Goal: Information Seeking & Learning: Check status

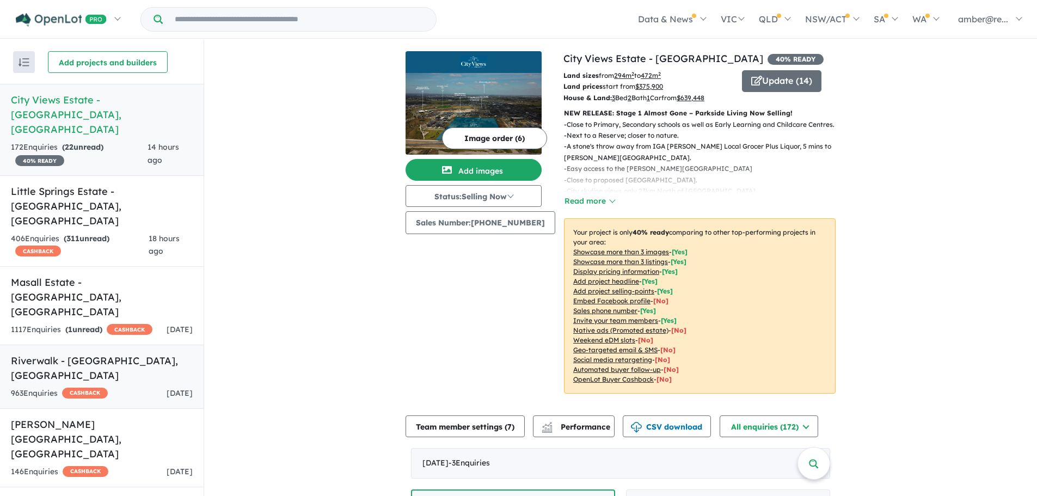
click at [130, 387] on div "963 Enquir ies ( 0 unread) CASHBACK 2 days ago" at bounding box center [102, 393] width 182 height 13
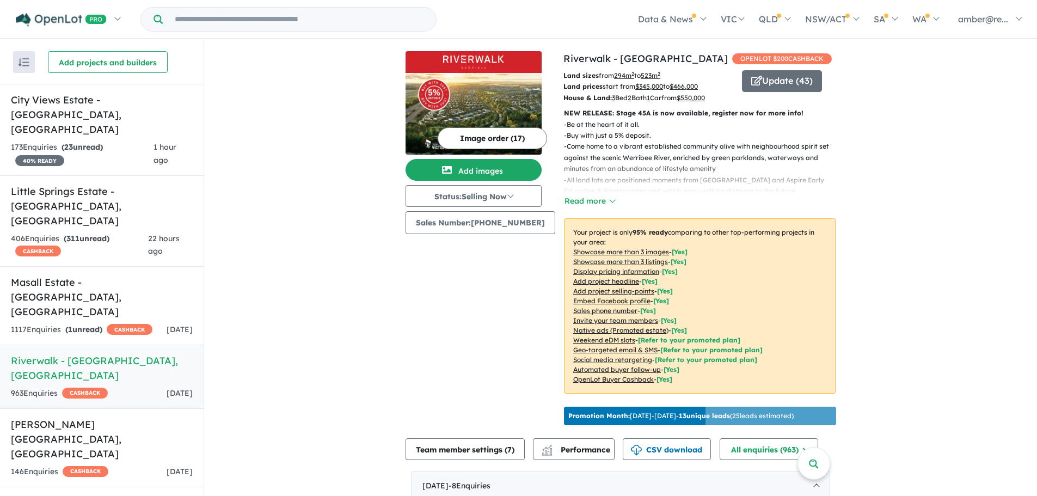
click at [134, 387] on div "963 Enquir ies ( 0 unread) CASHBACK 2 days ago" at bounding box center [102, 393] width 182 height 13
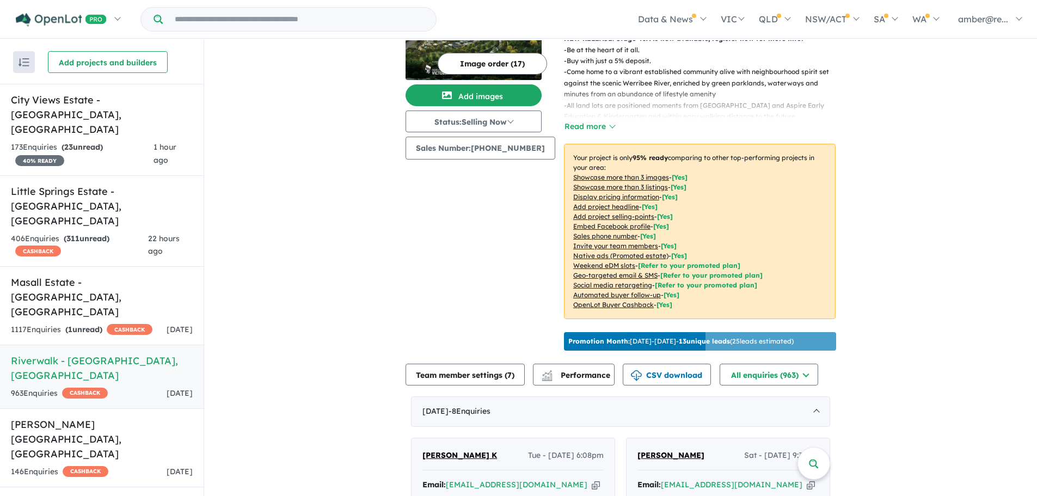
scroll to position [54, 0]
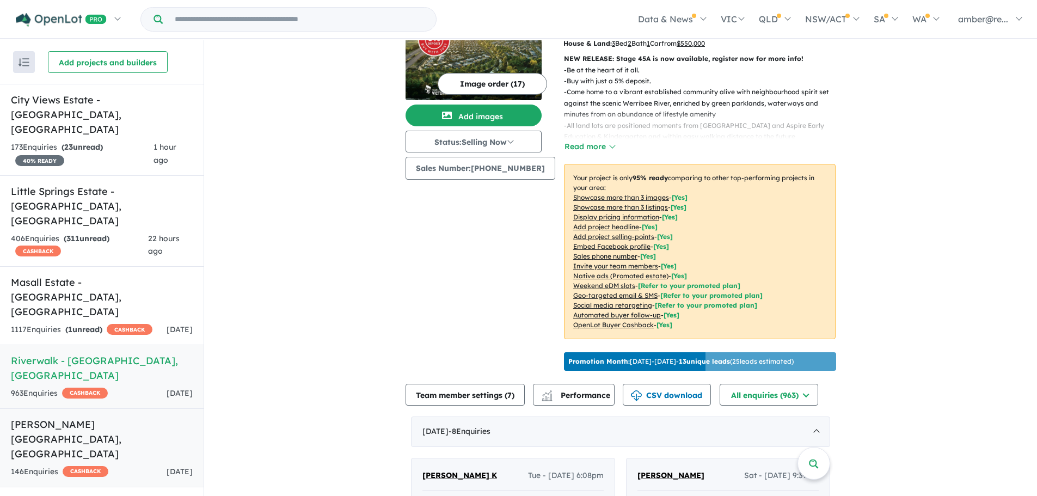
click at [134, 417] on h5 "Palomino - Armstrong Creek , VIC" at bounding box center [102, 439] width 182 height 44
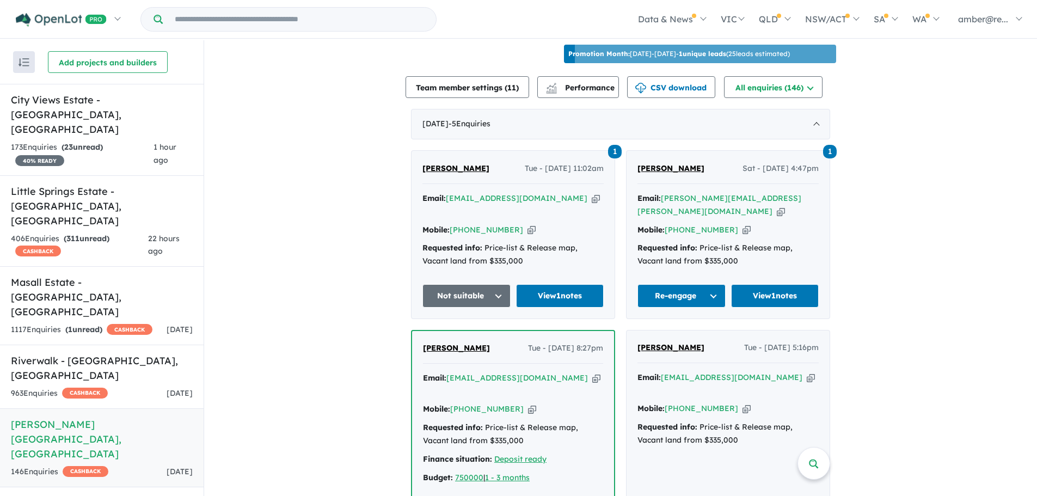
scroll to position [432, 0]
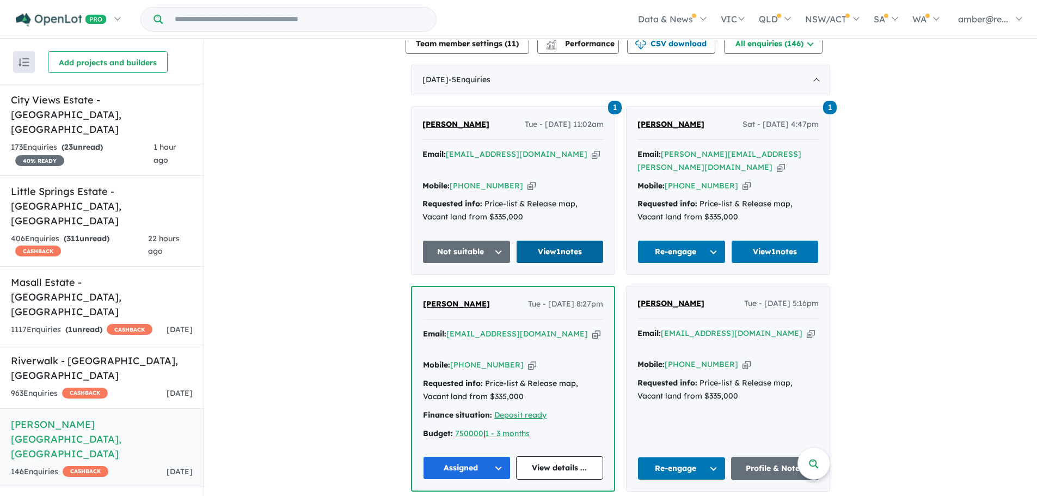
click at [556, 240] on link "View 1 notes" at bounding box center [560, 251] width 88 height 23
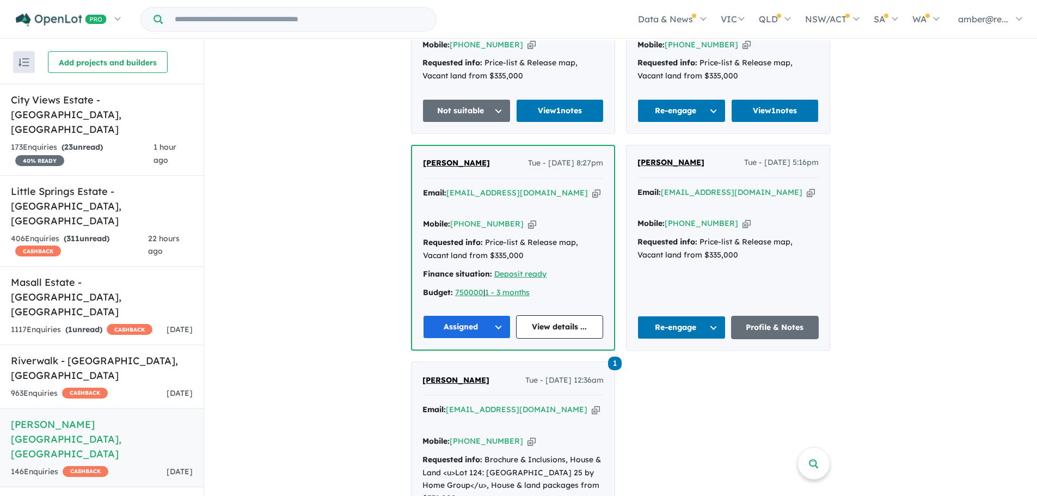
scroll to position [649, 0]
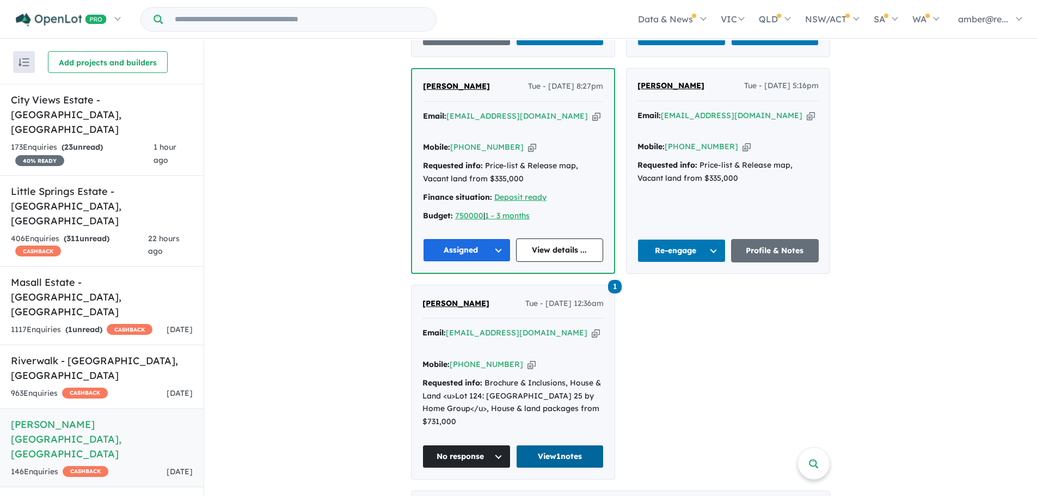
click at [566, 445] on link "View 1 notes" at bounding box center [560, 456] width 88 height 23
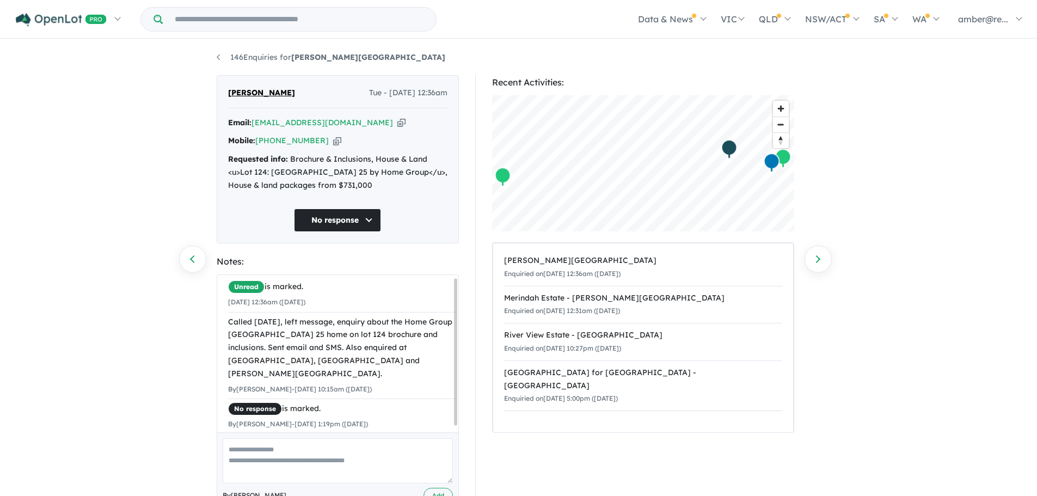
scroll to position [9, 0]
drag, startPoint x: 457, startPoint y: 368, endPoint x: 458, endPoint y: 391, distance: 23.4
click at [458, 391] on div "Unread is marked. 02/09/2025 12:36am (Tuesday) Called today, left message, enqu…" at bounding box center [338, 391] width 242 height 235
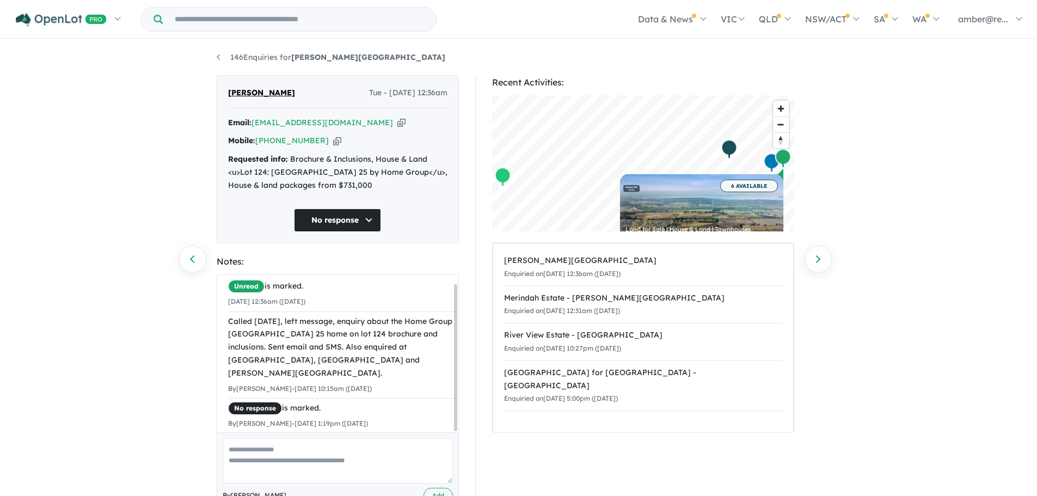
scroll to position [0, 0]
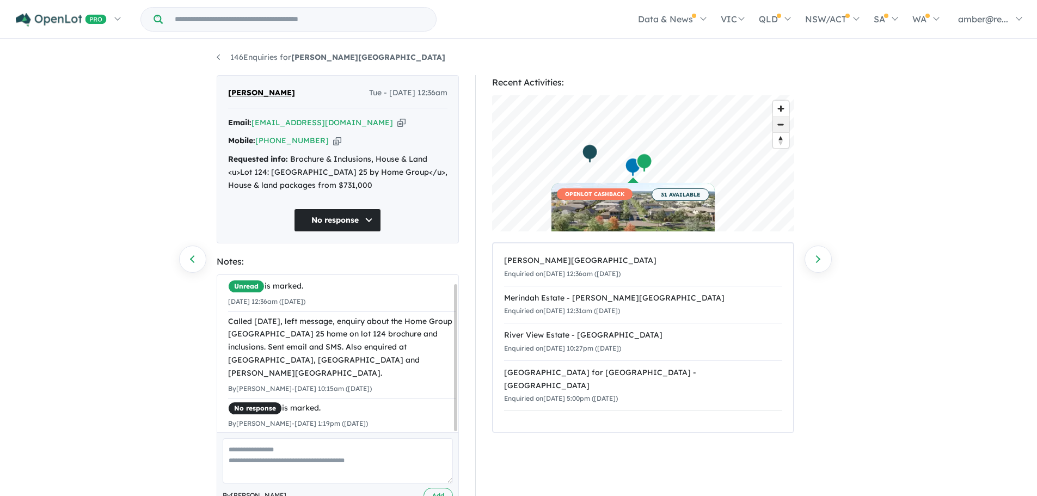
click at [781, 126] on span "Zoom out" at bounding box center [781, 124] width 16 height 15
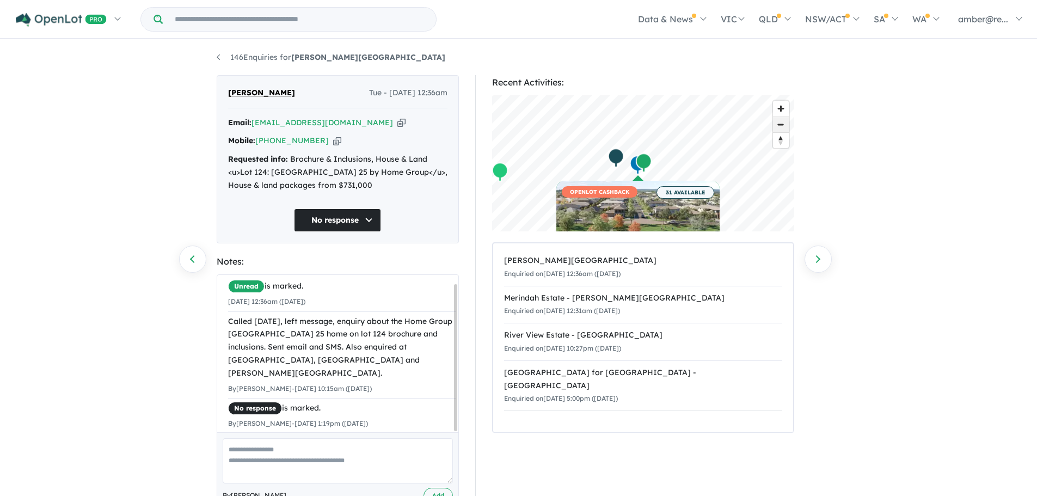
click at [781, 126] on span "Zoom out" at bounding box center [781, 124] width 16 height 15
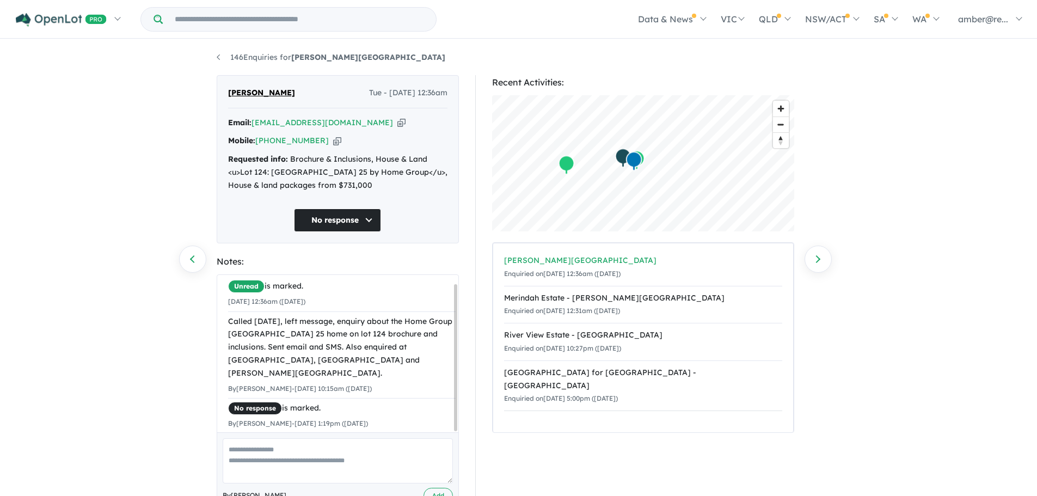
click at [715, 255] on div "Recent Activities: © Mapbox © OpenStreetMap Improve this map Palomino - Armstro…" at bounding box center [643, 254] width 302 height 358
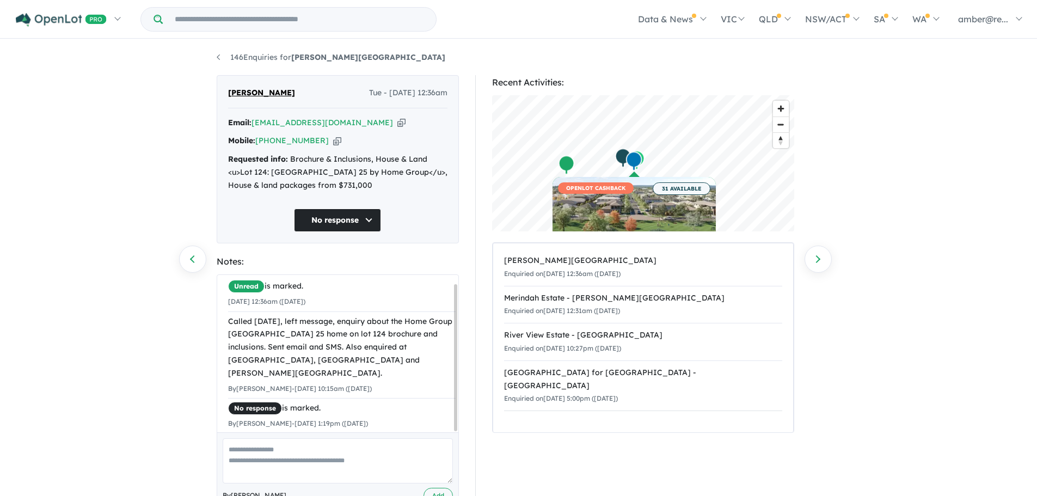
click at [567, 162] on div "Map marker" at bounding box center [566, 165] width 16 height 20
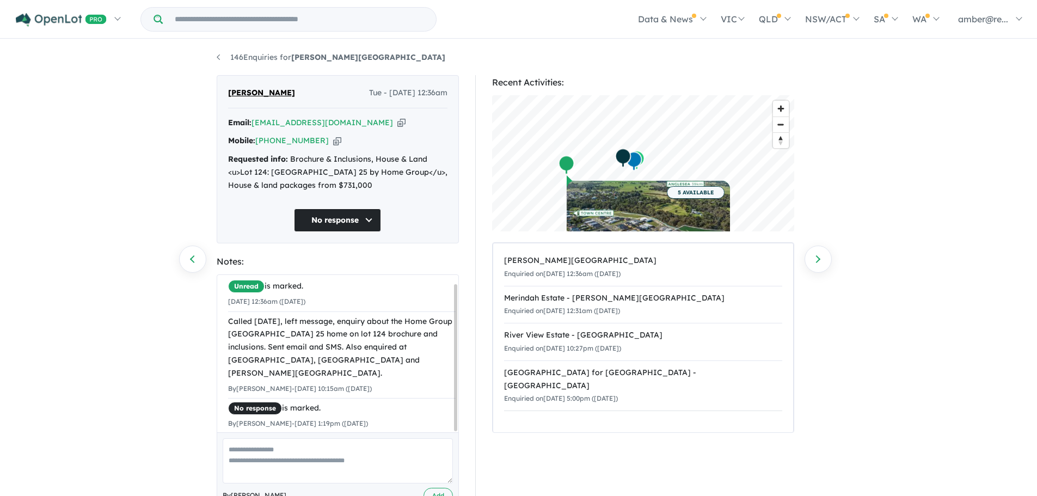
click at [625, 158] on div "Map marker" at bounding box center [622, 158] width 16 height 20
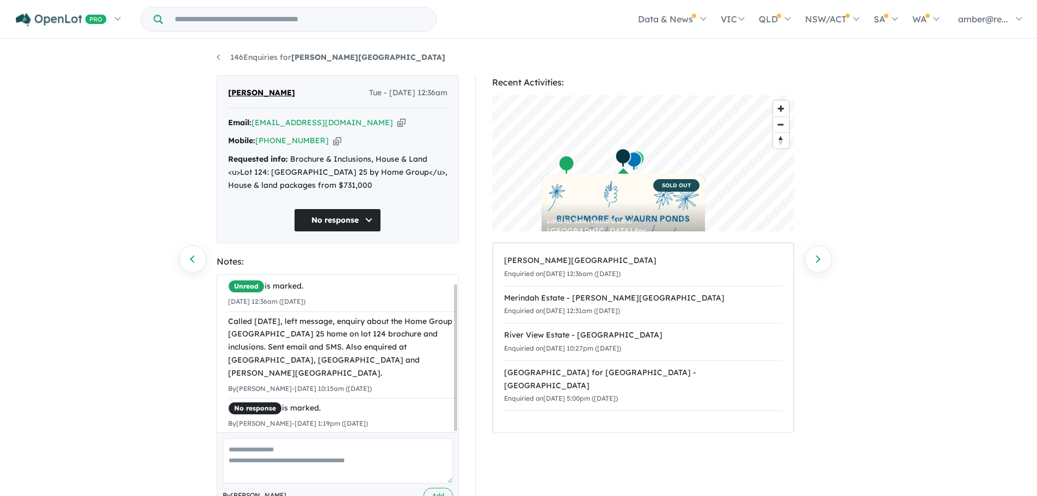
click at [638, 161] on div "Map marker" at bounding box center [633, 161] width 16 height 20
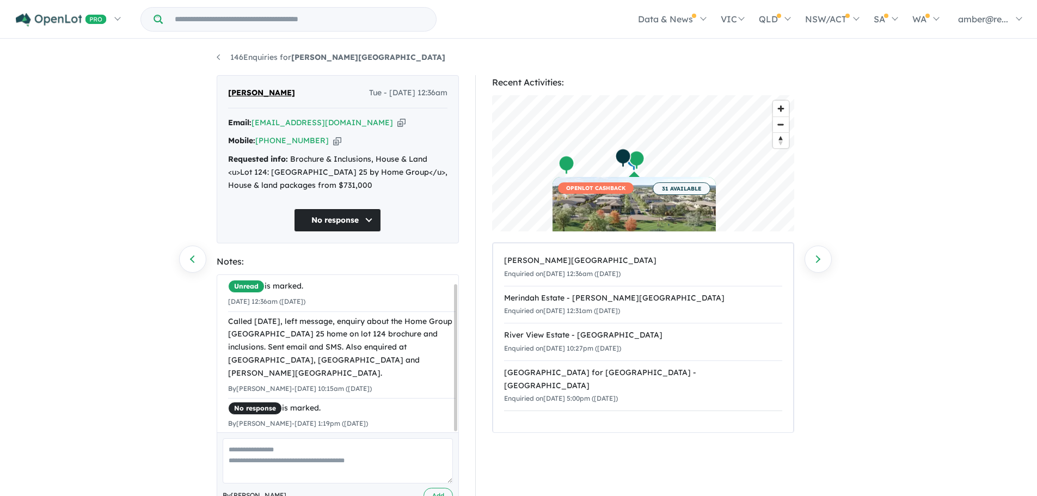
click at [643, 158] on div "Map marker" at bounding box center [636, 160] width 16 height 20
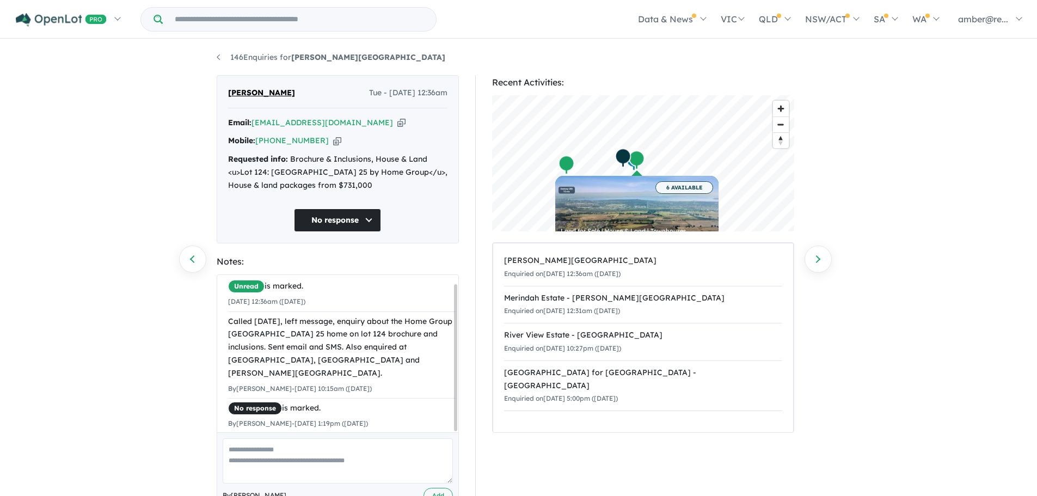
scroll to position [35, 0]
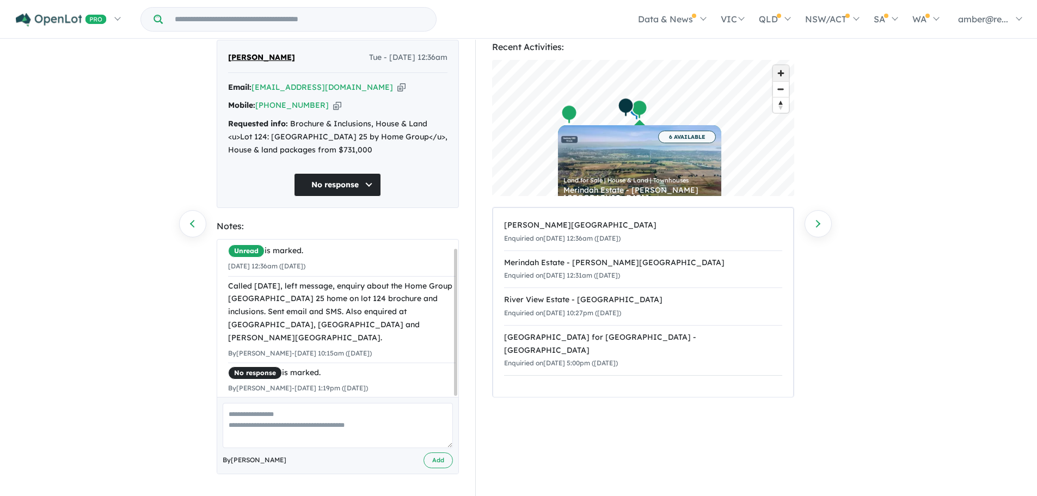
click at [781, 67] on span "Zoom in" at bounding box center [781, 73] width 16 height 16
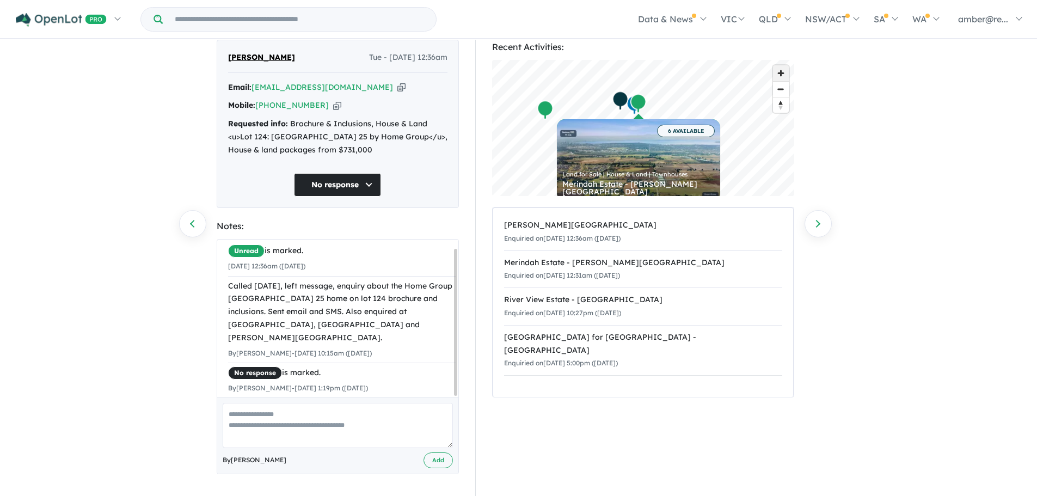
click at [781, 67] on span "Zoom in" at bounding box center [781, 73] width 16 height 16
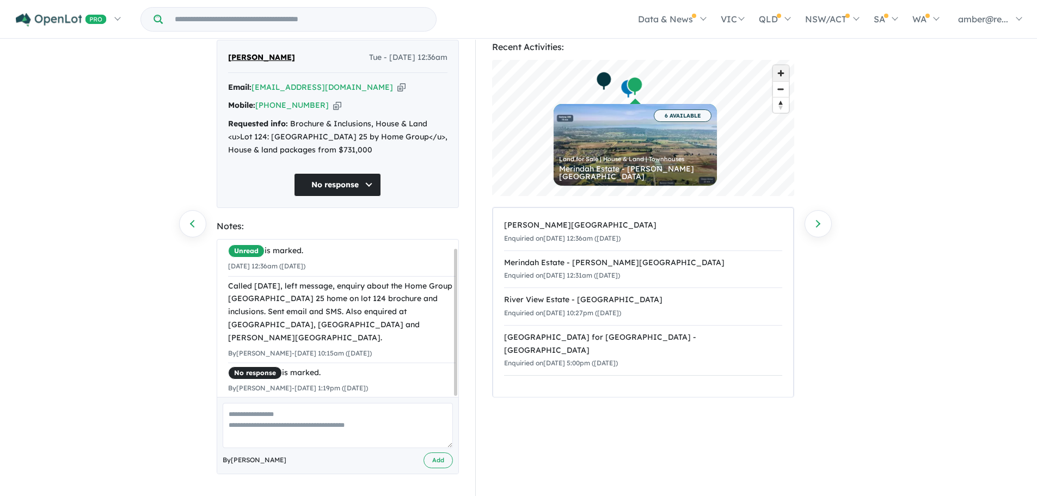
click at [781, 67] on span "Zoom in" at bounding box center [781, 73] width 16 height 16
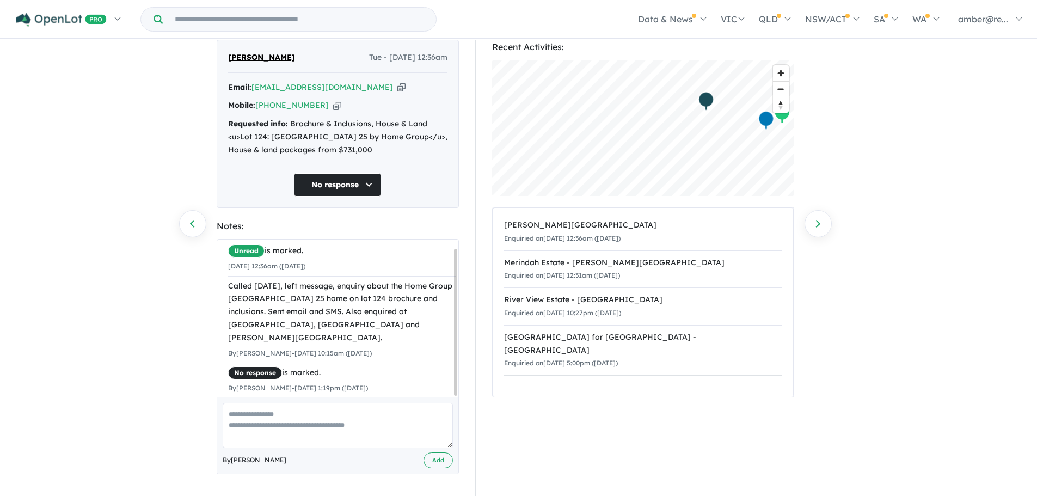
click at [795, 211] on div "Recent Activities: © Mapbox © OpenStreetMap Improve this map Palomino - Armstro…" at bounding box center [648, 268] width 346 height 456
click at [488, 175] on div "Recent Activities: © Mapbox © OpenStreetMap Improve this map Palomino - Armstro…" at bounding box center [648, 268] width 346 height 456
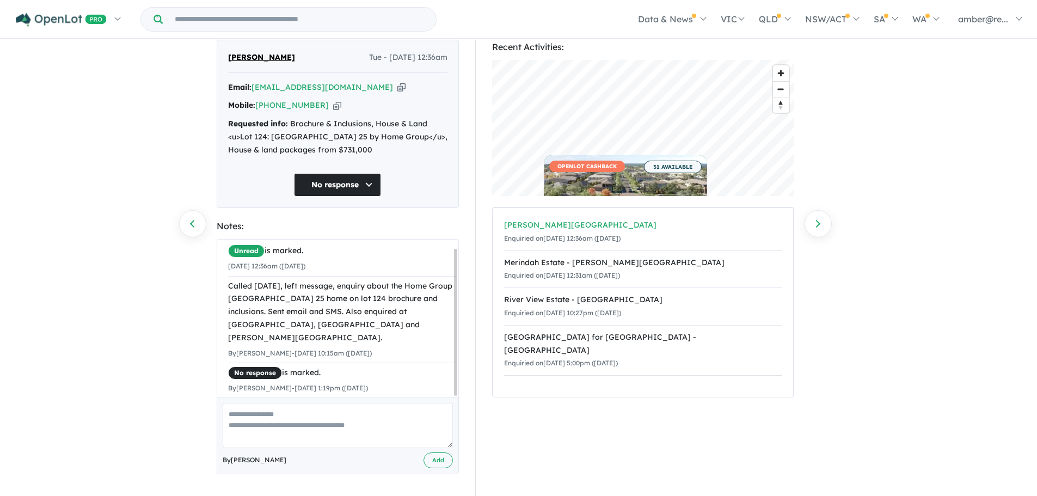
click at [579, 218] on div "Recent Activities: © Mapbox © OpenStreetMap Improve this map OPENLOT CASHBACK 3…" at bounding box center [643, 219] width 302 height 358
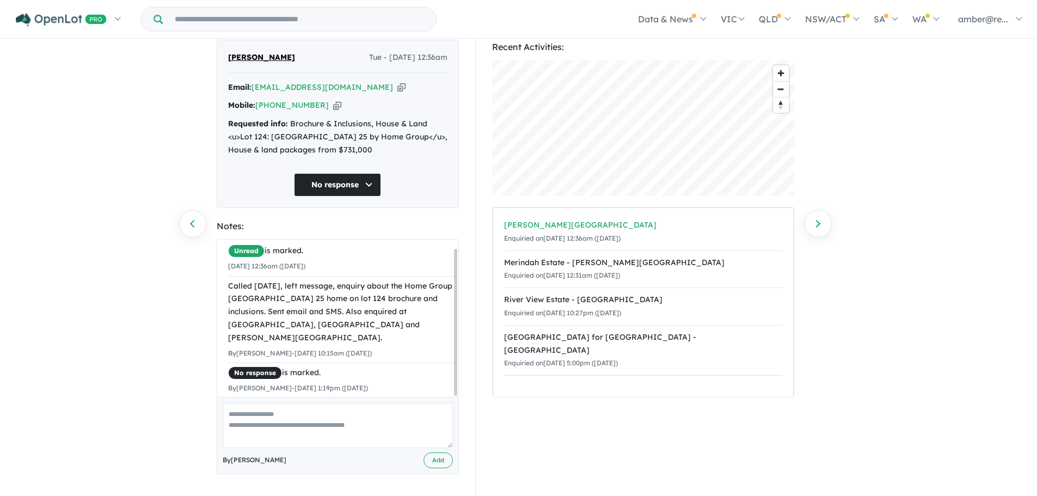
scroll to position [0, 0]
click at [605, 228] on div "[PERSON_NAME][GEOGRAPHIC_DATA]" at bounding box center [643, 225] width 278 height 13
click at [52, 18] on img at bounding box center [61, 20] width 91 height 14
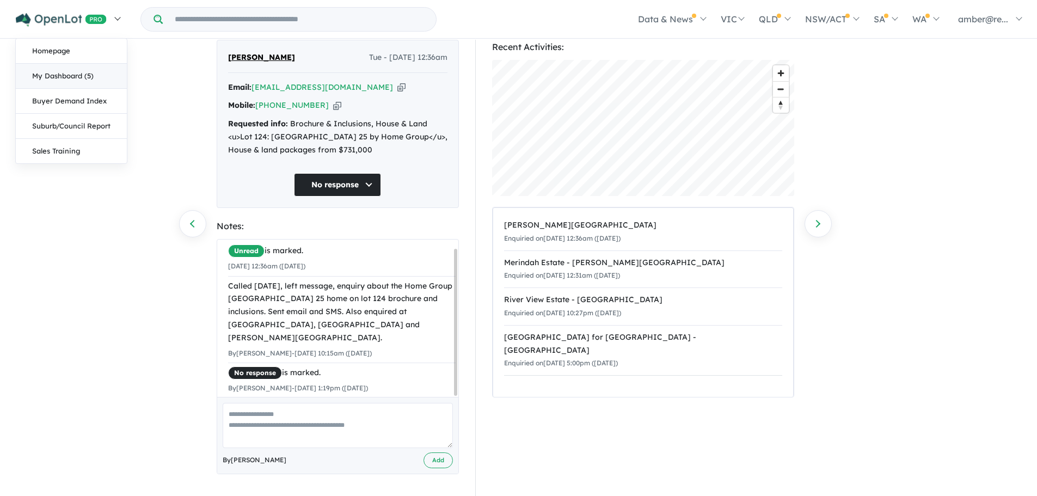
click at [64, 73] on link "My Dashboard (5)" at bounding box center [71, 76] width 111 height 25
